Goal: Ask a question

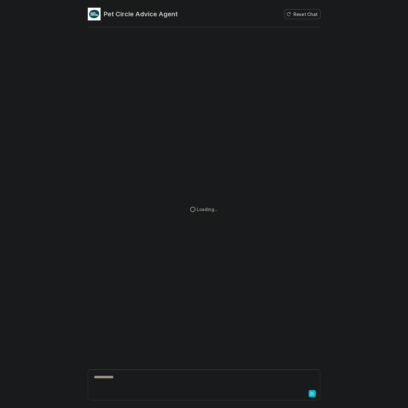
click at [182, 389] on div at bounding box center [203, 393] width 229 height 9
click at [119, 377] on div "**********" at bounding box center [203, 381] width 229 height 15
paste div
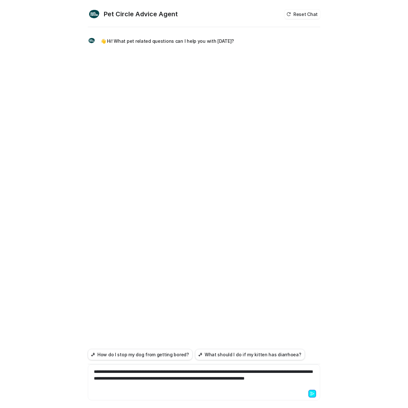
click at [318, 308] on div "**********" at bounding box center [204, 218] width 233 height 380
click at [313, 394] on icon at bounding box center [313, 393] width 4 height 3
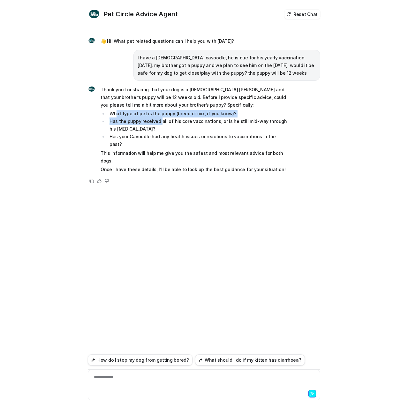
drag, startPoint x: 116, startPoint y: 111, endPoint x: 159, endPoint y: 120, distance: 44.4
click at [159, 120] on ul "What type of pet is the puppy (breed or mix, if you know)? Has the puppy receiv…" at bounding box center [194, 129] width 187 height 38
click at [158, 122] on li "Has the puppy received all of his core vaccinations, or is he still mid-way thr…" at bounding box center [198, 125] width 180 height 15
drag, startPoint x: 144, startPoint y: 134, endPoint x: 241, endPoint y: 128, distance: 97.3
click at [241, 128] on ul "What type of pet is the puppy (breed or mix, if you know)? Has the puppy receiv…" at bounding box center [194, 129] width 187 height 38
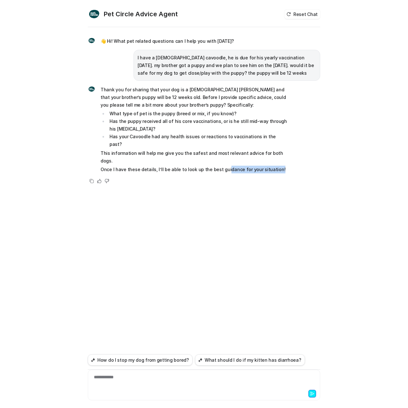
drag, startPoint x: 221, startPoint y: 154, endPoint x: 299, endPoint y: 159, distance: 78.5
click at [298, 159] on div "Thank you for sharing that your dog is a [DEMOGRAPHIC_DATA] [PERSON_NAME] and t…" at bounding box center [204, 135] width 233 height 100
click at [300, 159] on div "Thank you for sharing that your dog is a [DEMOGRAPHIC_DATA] [PERSON_NAME] and t…" at bounding box center [204, 135] width 233 height 100
